Goal: Task Accomplishment & Management: Manage account settings

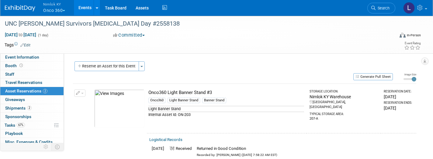
click at [61, 10] on button "Nimlok KY Onco 360" at bounding box center [58, 8] width 30 height 16
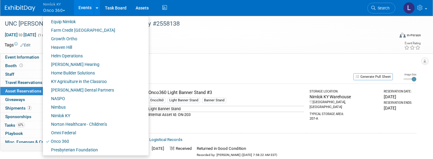
scroll to position [182, 0]
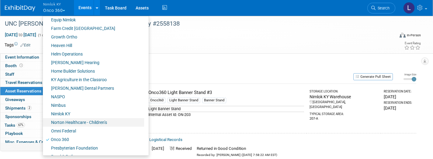
click at [72, 121] on link "Norton Healthcare - Children’s" at bounding box center [93, 122] width 101 height 9
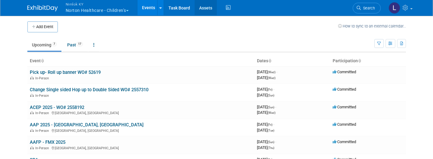
click at [208, 9] on link "Assets" at bounding box center [206, 7] width 22 height 15
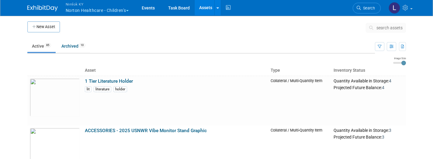
click at [381, 25] on button "search assets" at bounding box center [386, 28] width 40 height 10
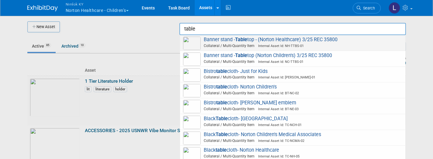
click at [268, 44] on span "Internal Asset Id: NH-TTBS-01" at bounding box center [279, 46] width 49 height 4
type input "Banner stand - Table top - (Norton Healthcare) 3/25 REC 35800"
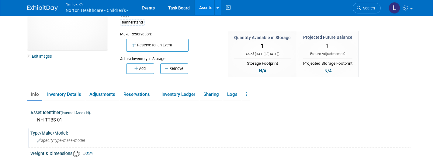
scroll to position [32, 0]
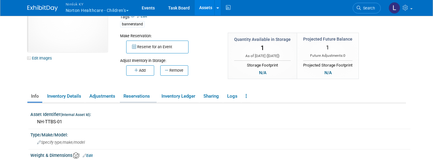
click at [131, 98] on link "Reservations" at bounding box center [138, 96] width 37 height 11
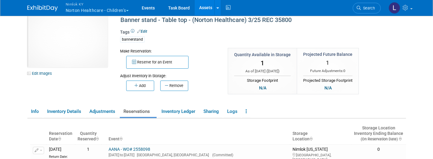
scroll to position [10, 0]
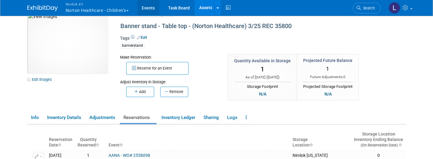
click at [153, 4] on link "Events" at bounding box center [148, 7] width 22 height 15
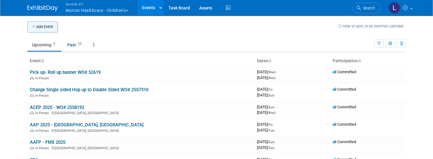
click at [43, 26] on button "Add Event" at bounding box center [42, 26] width 30 height 11
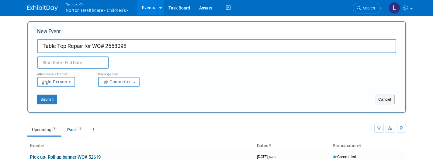
type input "Table Top Repair for WO# 2558098"
click at [55, 63] on input "text" at bounding box center [73, 62] width 72 height 12
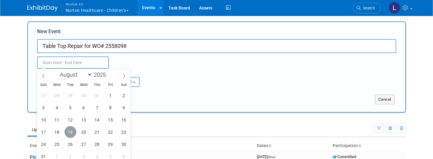
click at [72, 134] on span "19" at bounding box center [71, 132] width 12 height 12
type input "Aug 19, 2025 to Aug 19, 2025"
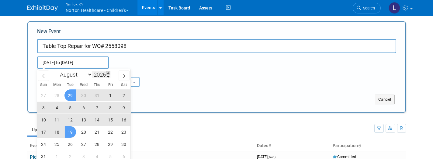
click at [110, 73] on span at bounding box center [108, 73] width 4 height 4
type input "2026"
click at [71, 134] on span "18" at bounding box center [71, 132] width 12 height 12
type input "Aug 19, 2025 to Aug 18, 2026"
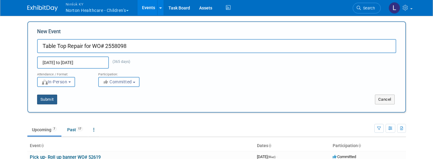
click at [50, 96] on button "Submit" at bounding box center [47, 99] width 20 height 10
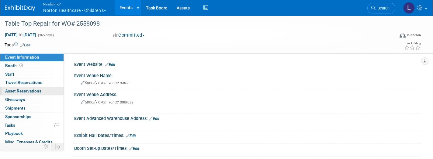
click at [33, 90] on span "Asset Reservations 0" at bounding box center [23, 90] width 36 height 5
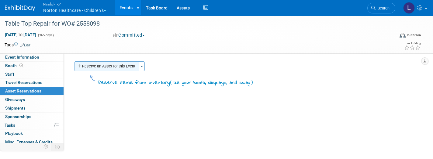
click at [103, 65] on button "Reserve an Asset for this Event" at bounding box center [107, 66] width 65 height 10
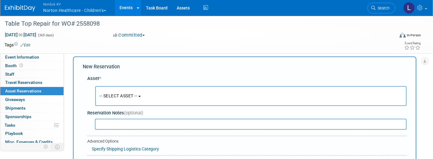
scroll to position [5, 0]
click at [123, 95] on span "-- SELECT ASSET --" at bounding box center [119, 95] width 38 height 5
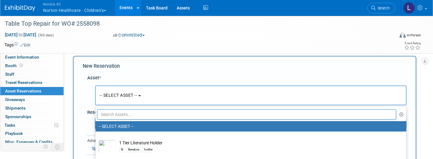
click at [127, 116] on input "text" at bounding box center [246, 114] width 299 height 10
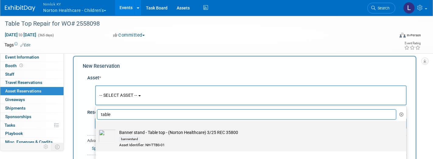
type input "table"
click at [165, 133] on td "Banner stand - Table top - (Norton Healthcare) 3/25 REC 35800 bannerstand Asset…" at bounding box center [255, 138] width 278 height 18
click at [96, 128] on input "Banner stand - Table top - (Norton Healthcare) 3/25 REC 35800 bannerstand Asset…" at bounding box center [95, 126] width 4 height 4
select select "10725883"
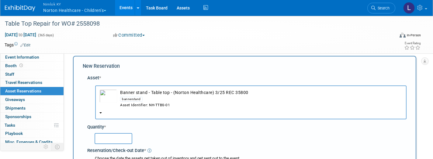
click at [120, 133] on input "text" at bounding box center [114, 138] width 38 height 11
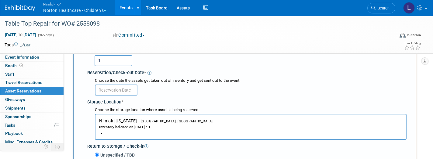
scroll to position [100, 0]
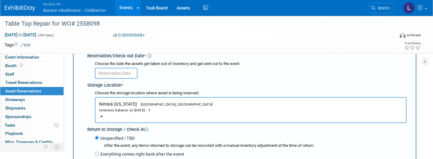
type input "1"
click at [117, 67] on div at bounding box center [251, 73] width 312 height 12
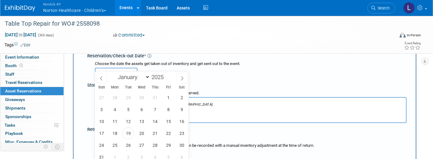
click at [117, 68] on input "text" at bounding box center [116, 73] width 43 height 11
click at [129, 131] on span "19" at bounding box center [128, 133] width 12 height 12
type input "[DATE]"
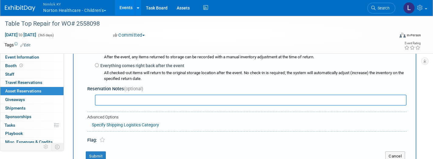
scroll to position [189, 0]
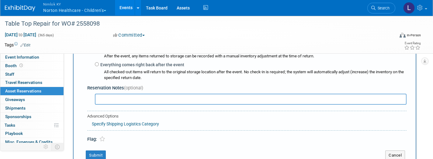
click at [103, 93] on input "text" at bounding box center [251, 98] width 312 height 11
type input "Need Repair"
click at [100, 150] on button "Submit" at bounding box center [96, 155] width 20 height 10
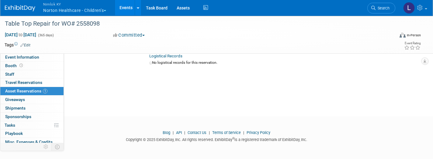
scroll to position [7, 0]
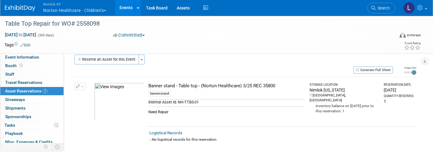
click at [256, 86] on div "Banner stand - Table top - (Norton Healthcare) 3/25 REC 35800" at bounding box center [226, 85] width 156 height 6
click at [183, 10] on link "Assets" at bounding box center [183, 7] width 22 height 15
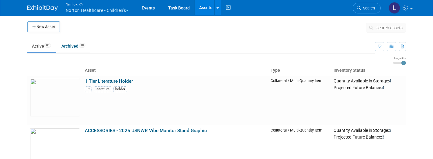
click at [385, 29] on span "search assets" at bounding box center [390, 27] width 26 height 5
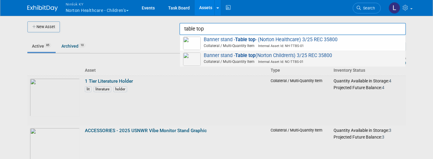
click at [317, 55] on span "Banner stand - Table top (Norton Children's) 3/25 REC 35800 Collateral / Multi-…" at bounding box center [292, 58] width 219 height 12
type input "Banner stand - Table top (Norton Children&#39;s) 3/25 REC 35800"
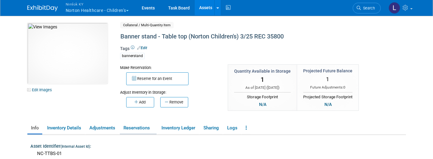
click at [134, 126] on link "Reservations" at bounding box center [138, 127] width 37 height 11
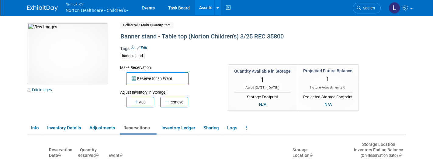
click at [208, 9] on link "Assets" at bounding box center [206, 7] width 22 height 15
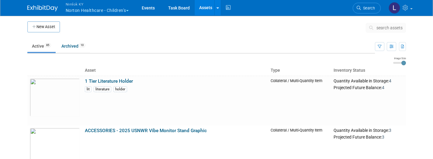
click at [389, 27] on span "search assets" at bounding box center [390, 27] width 26 height 5
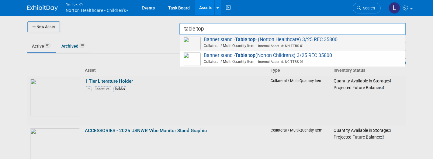
click at [327, 40] on span "Banner stand - Table top - (Norton Healthcare) 3/25 REC 35800 Collateral / Mult…" at bounding box center [292, 43] width 219 height 12
type input "Banner stand - Table top - (Norton Healthcare) 3/25 REC 35800"
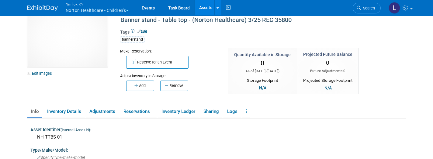
scroll to position [16, 0]
click at [79, 6] on span "Nimlok KY" at bounding box center [97, 4] width 63 height 6
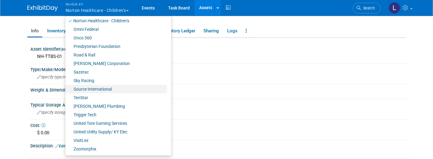
scroll to position [97, 0]
